Goal: Information Seeking & Learning: Find specific page/section

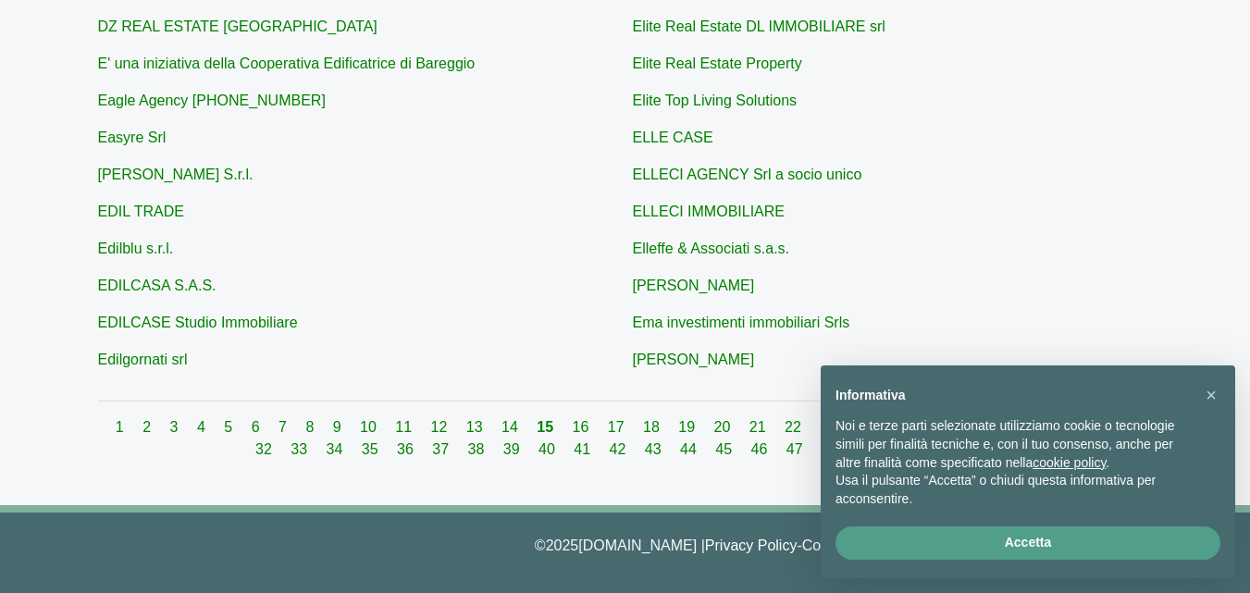
scroll to position [802, 0]
click at [466, 424] on link "13" at bounding box center [476, 426] width 20 height 16
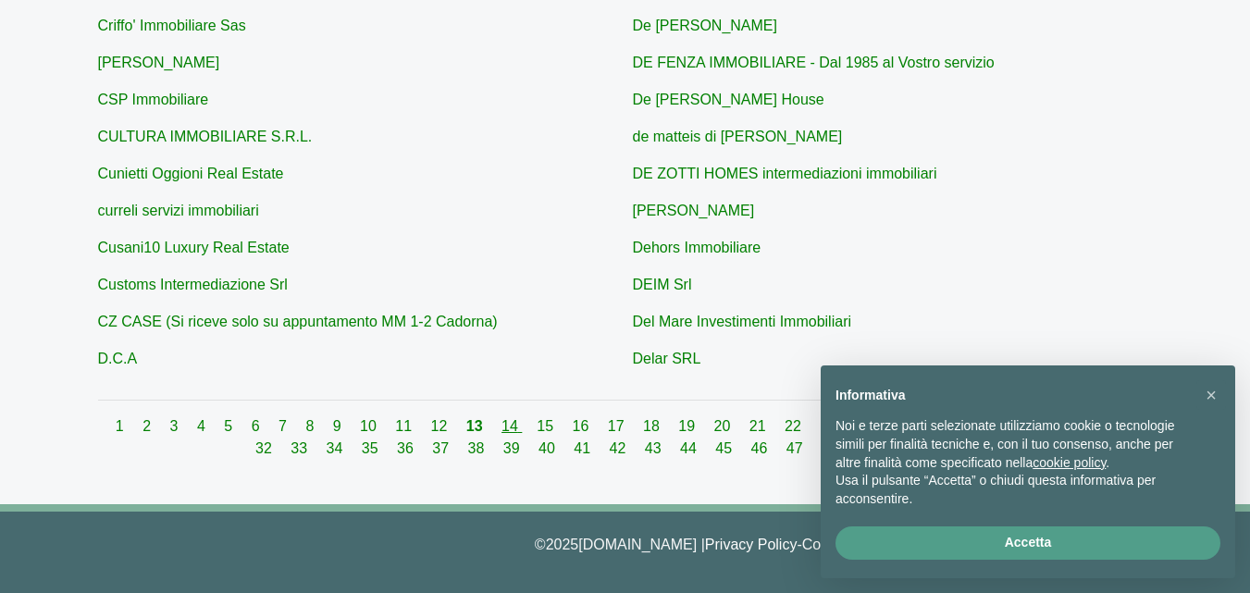
click at [501, 422] on link "14" at bounding box center [511, 426] width 20 height 16
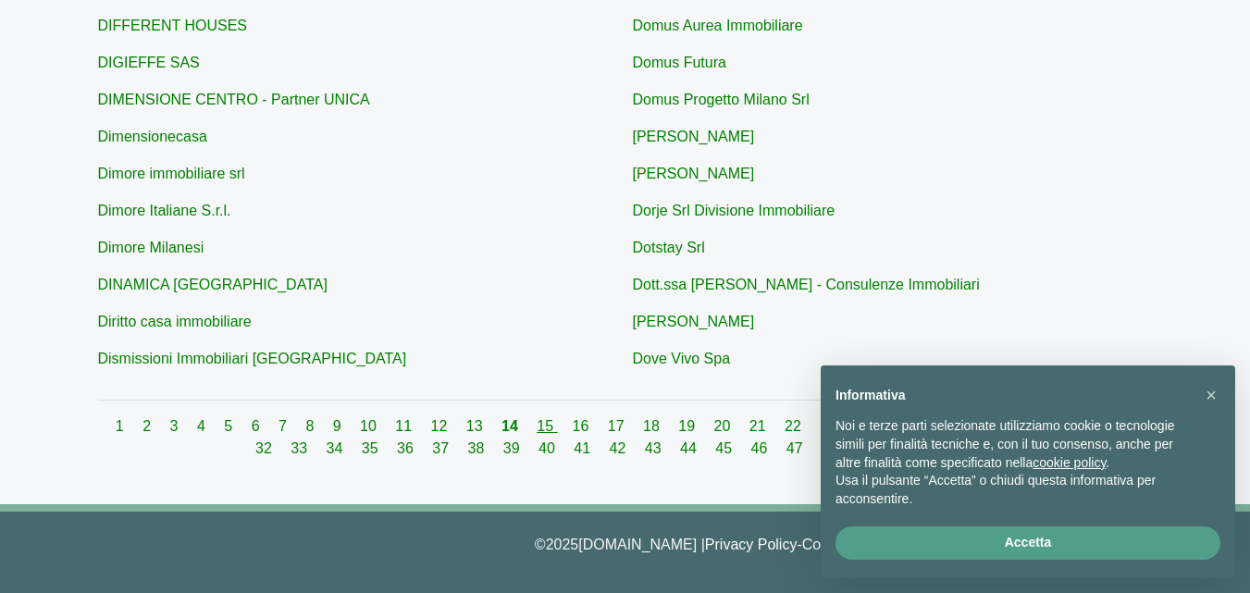
click at [537, 422] on link "15" at bounding box center [547, 426] width 20 height 16
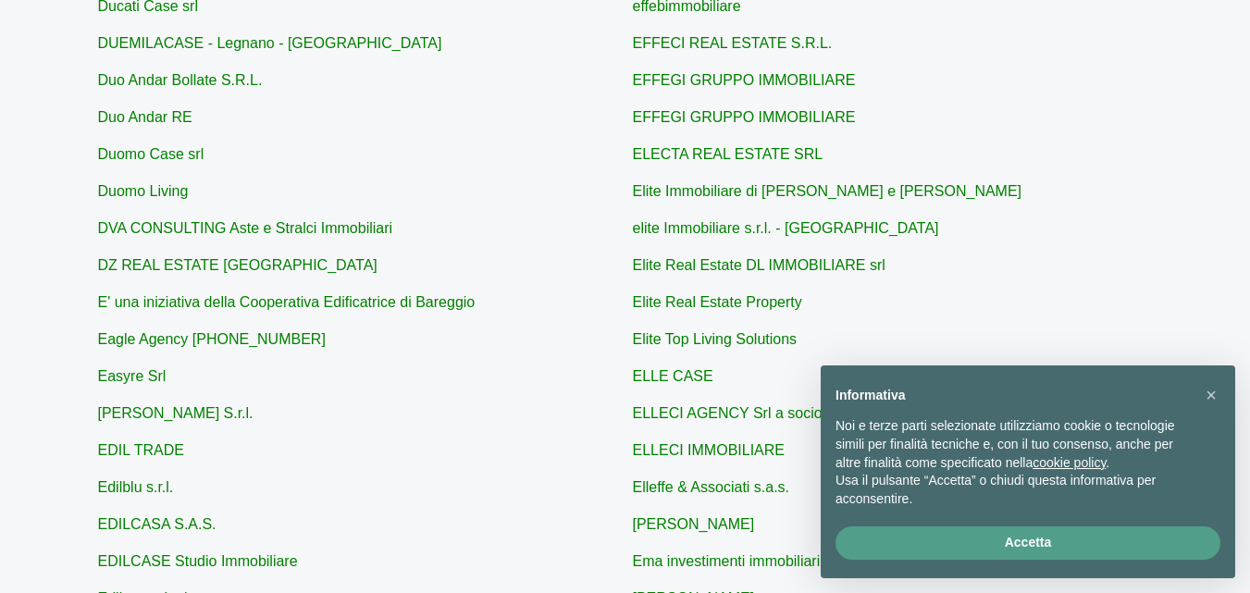
scroll to position [525, 0]
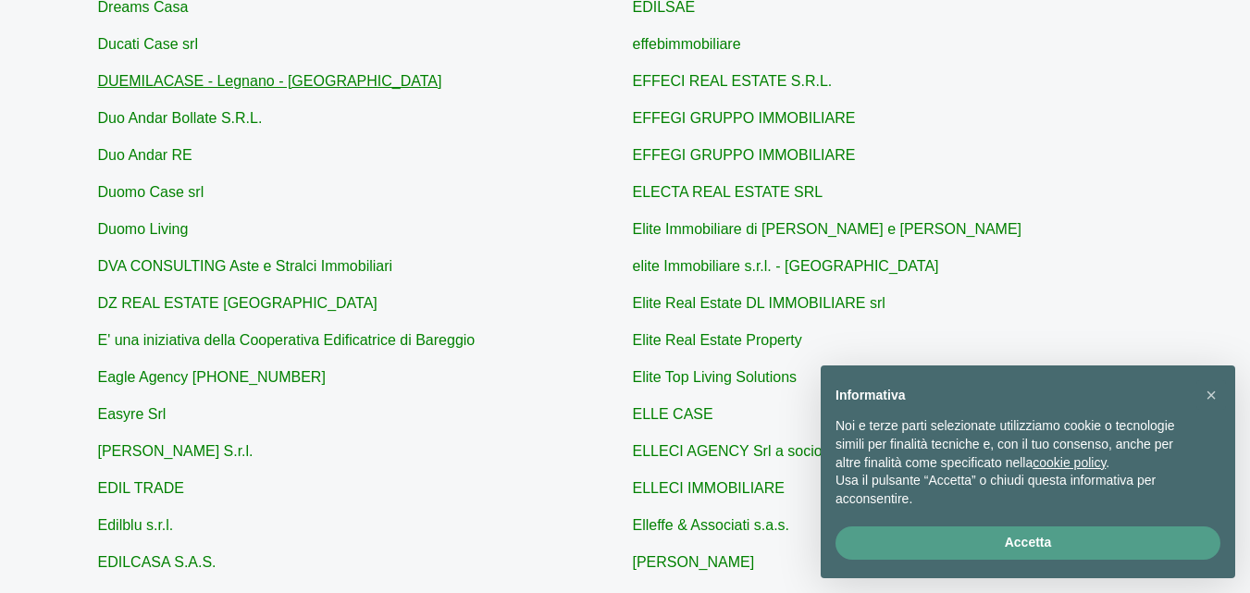
click at [208, 80] on link "DUEMILACASE - Legnano - [GEOGRAPHIC_DATA]" at bounding box center [270, 81] width 344 height 16
type input "DUEMILACASE - Legnano - [GEOGRAPHIC_DATA]"
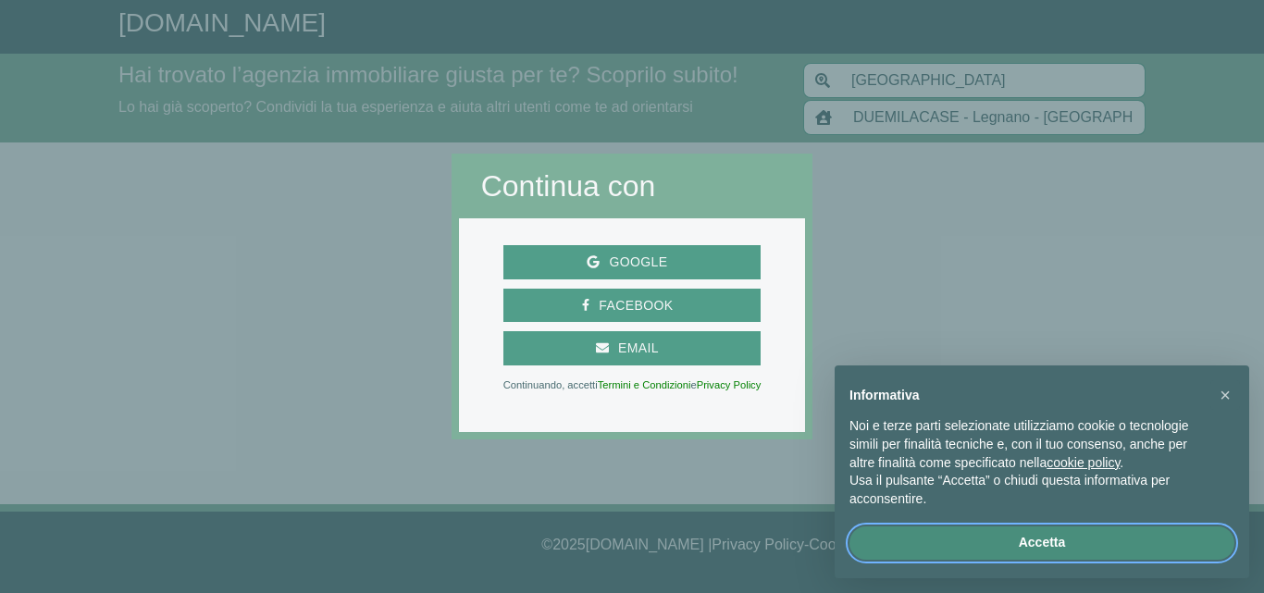
click at [1090, 544] on button "Accetta" at bounding box center [1041, 542] width 385 height 33
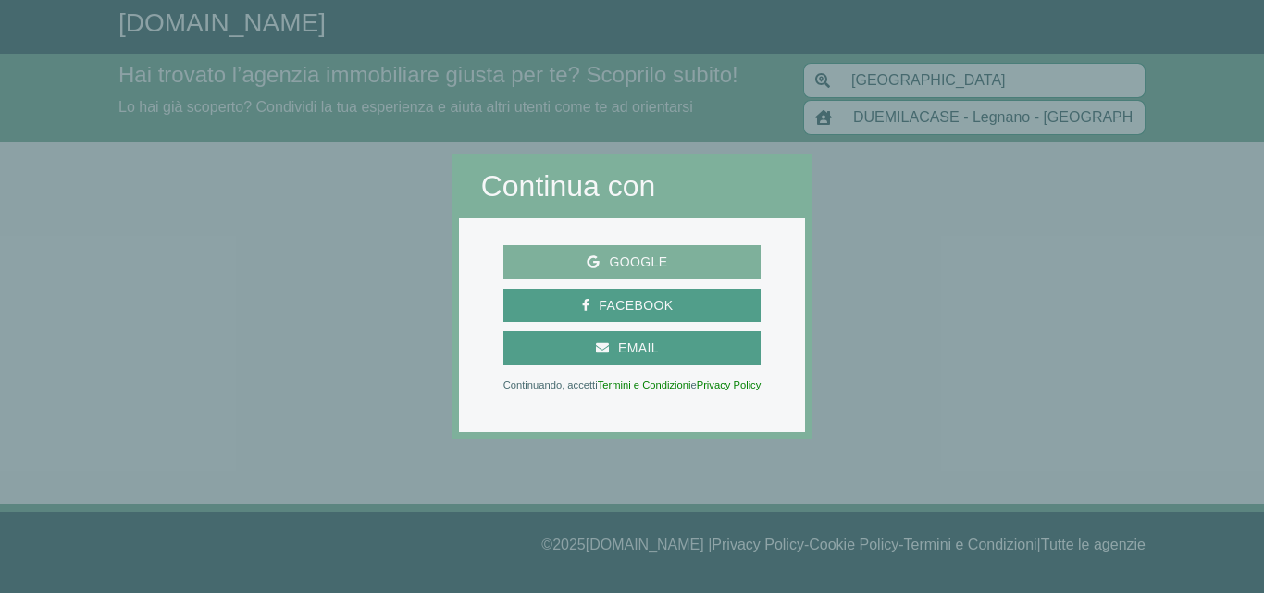
click at [673, 262] on span "Google" at bounding box center [637, 262] width 77 height 23
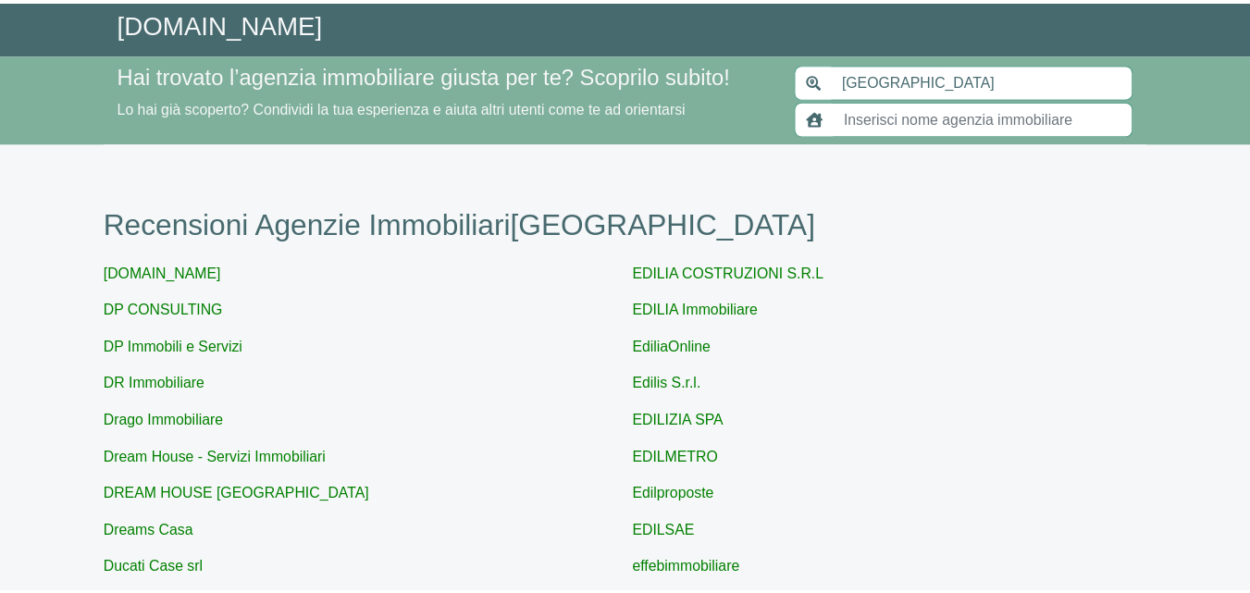
scroll to position [525, 0]
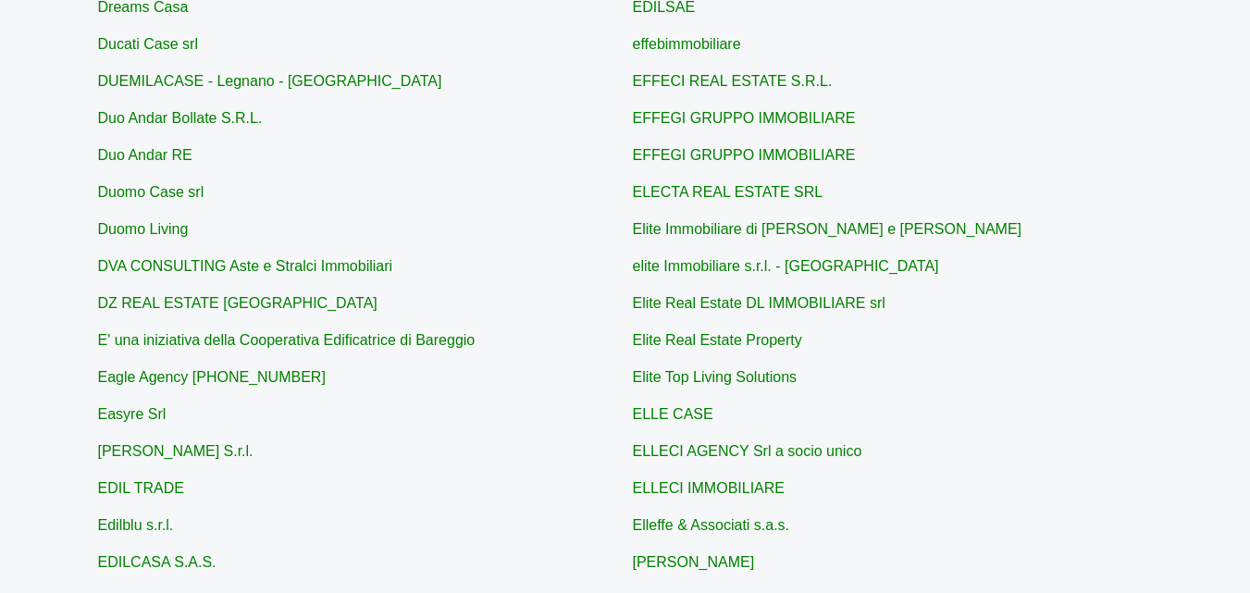
scroll to position [802, 0]
